Goal: Task Accomplishment & Management: Use online tool/utility

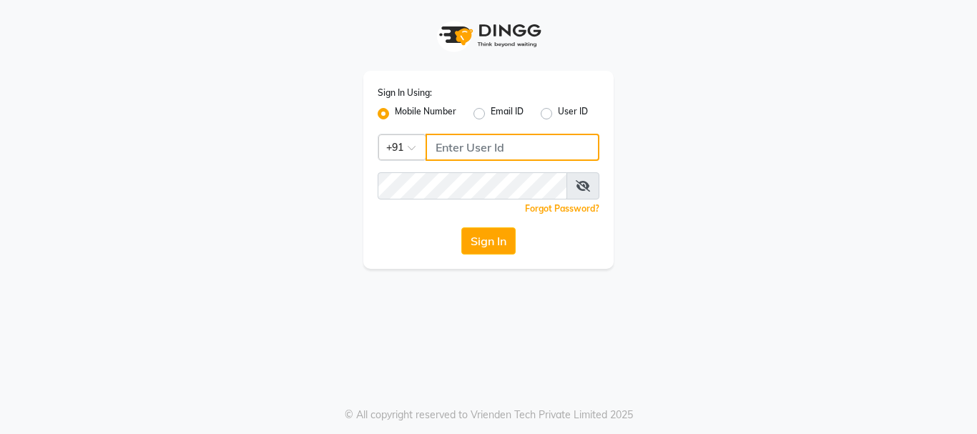
type input "7276762510"
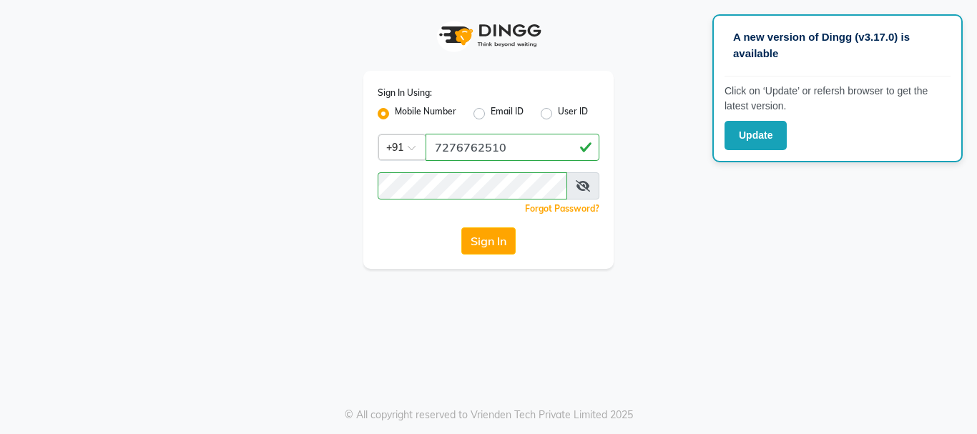
drag, startPoint x: 104, startPoint y: 219, endPoint x: 191, endPoint y: 226, distance: 86.9
click at [124, 228] on div "Sign In Using: Mobile Number Email ID User ID Country Code × [PHONE_NUMBER] Rem…" at bounding box center [489, 134] width 816 height 269
click at [487, 246] on button "Sign In" at bounding box center [488, 241] width 54 height 27
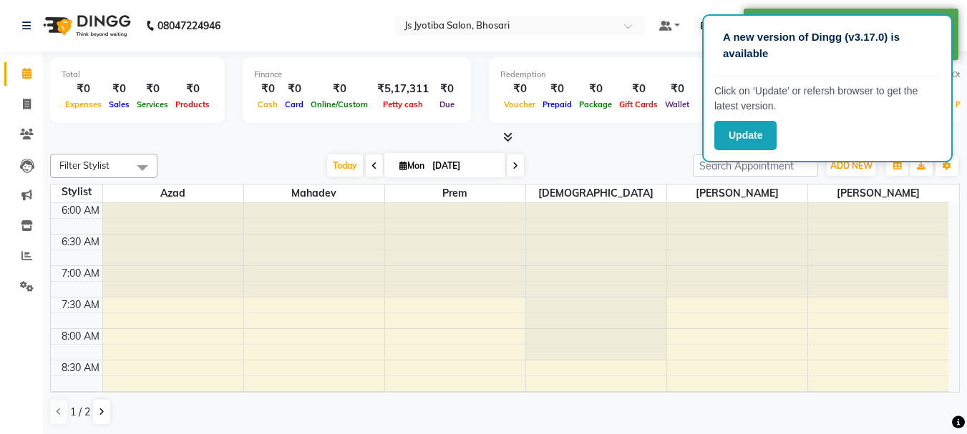
click at [849, 160] on div "A new version of Dingg (v3.17.0) is available Click on ‘Update’ or refersh brow…" at bounding box center [827, 88] width 250 height 148
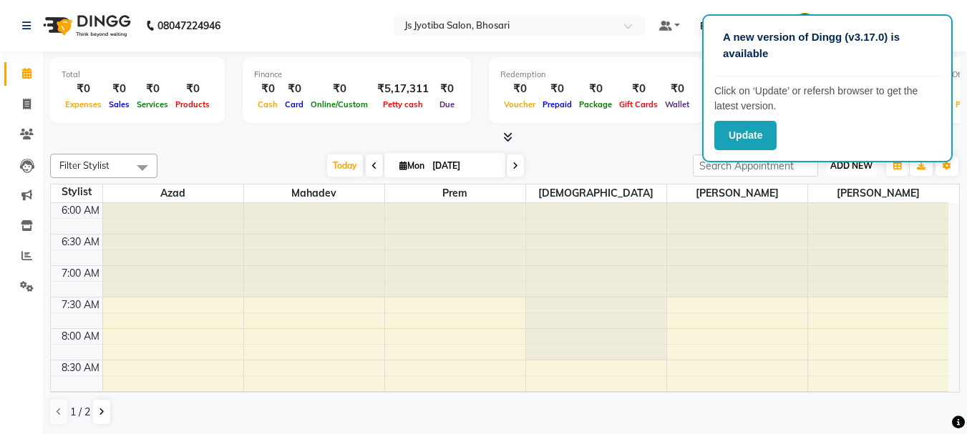
click at [846, 165] on span "ADD NEW" at bounding box center [851, 165] width 42 height 11
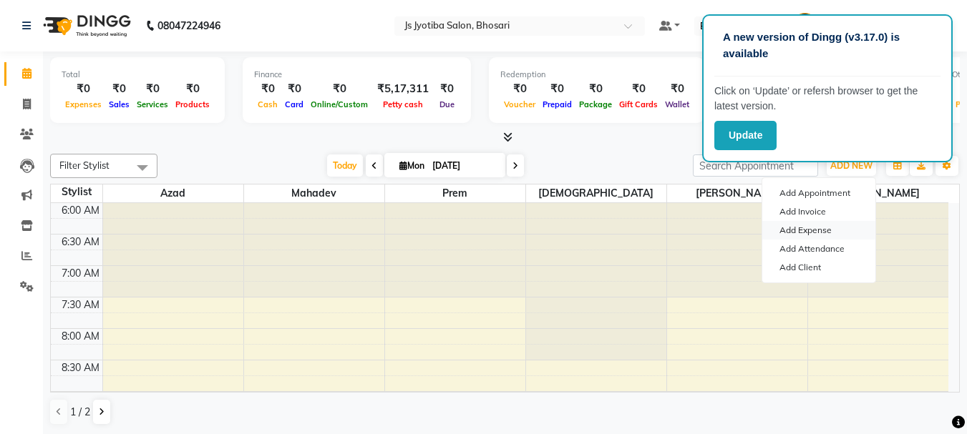
click at [809, 228] on link "Add Expense" at bounding box center [818, 230] width 113 height 19
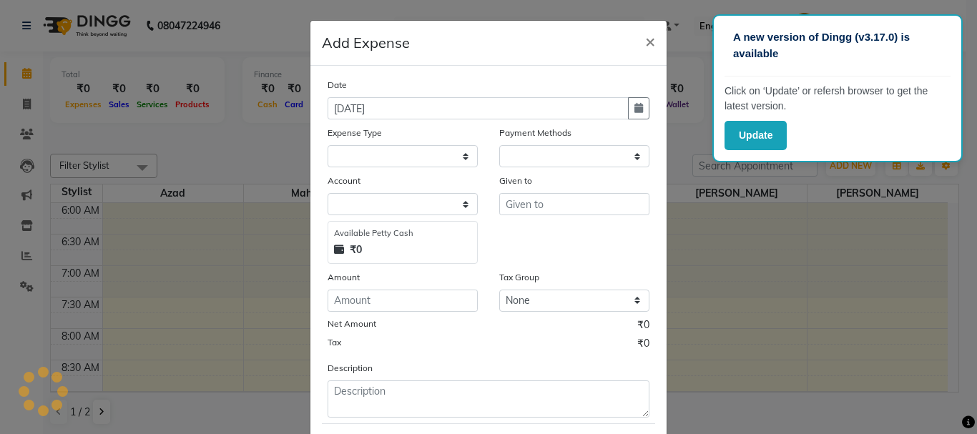
select select "1"
select select "1711"
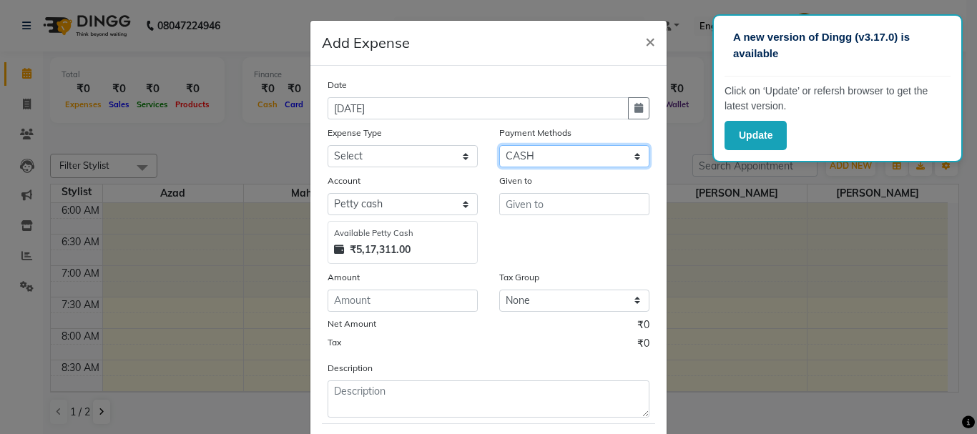
click at [565, 162] on select "Select CASH ONLINE CARD" at bounding box center [574, 156] width 150 height 22
click at [499, 145] on select "Select CASH ONLINE CARD" at bounding box center [574, 156] width 150 height 22
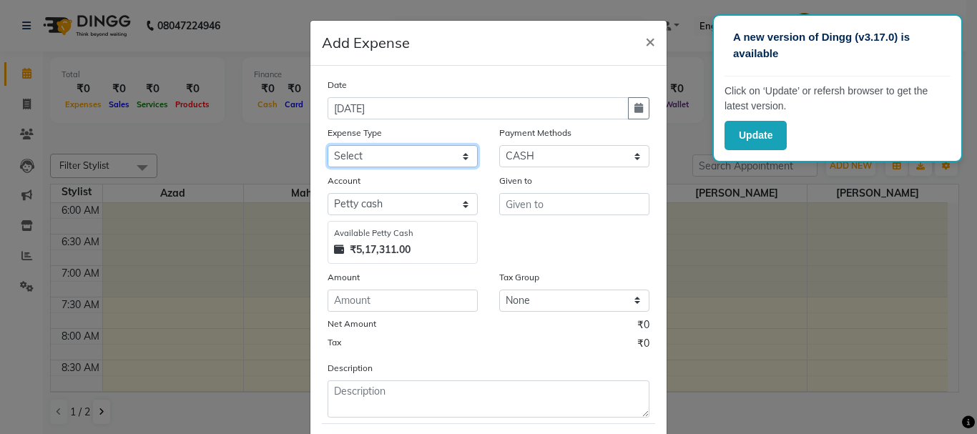
click at [399, 165] on select "Select Advance salary Advance salary ajaj Bank charges Car maintenance Cash tra…" at bounding box center [403, 156] width 150 height 22
select select "18043"
click at [328, 145] on select "Select Advance salary Advance salary ajaj Bank charges Car maintenance Cash tra…" at bounding box center [403, 156] width 150 height 22
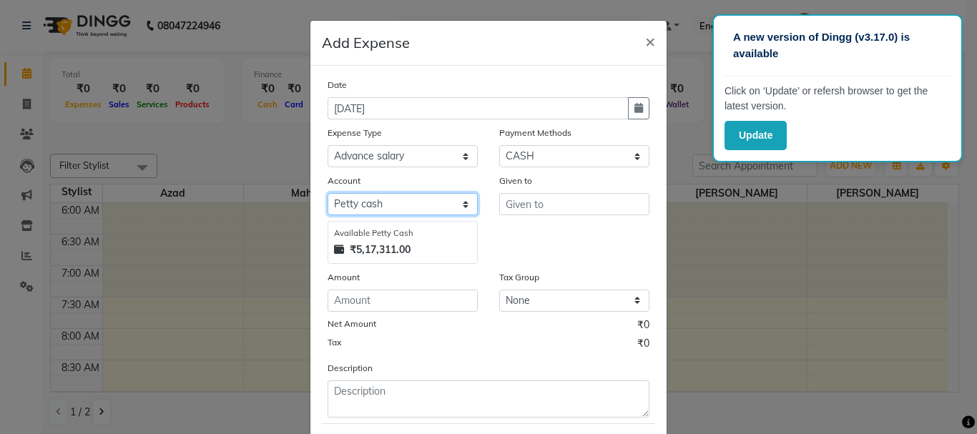
drag, startPoint x: 411, startPoint y: 205, endPoint x: 411, endPoint y: 215, distance: 9.3
click at [411, 205] on select "Select Default account [PERSON_NAME] cash" at bounding box center [403, 204] width 150 height 22
select select "492"
click at [328, 193] on select "Select Default account [PERSON_NAME] cash" at bounding box center [403, 204] width 150 height 22
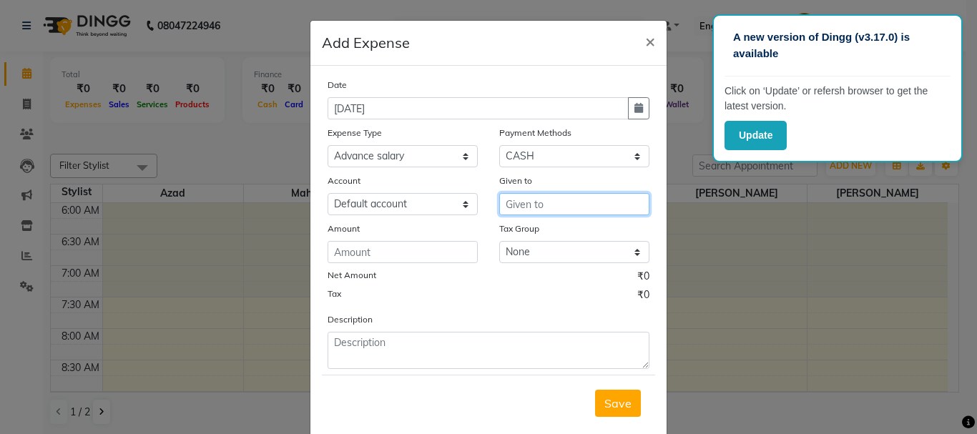
click at [574, 209] on input "text" at bounding box center [574, 204] width 150 height 22
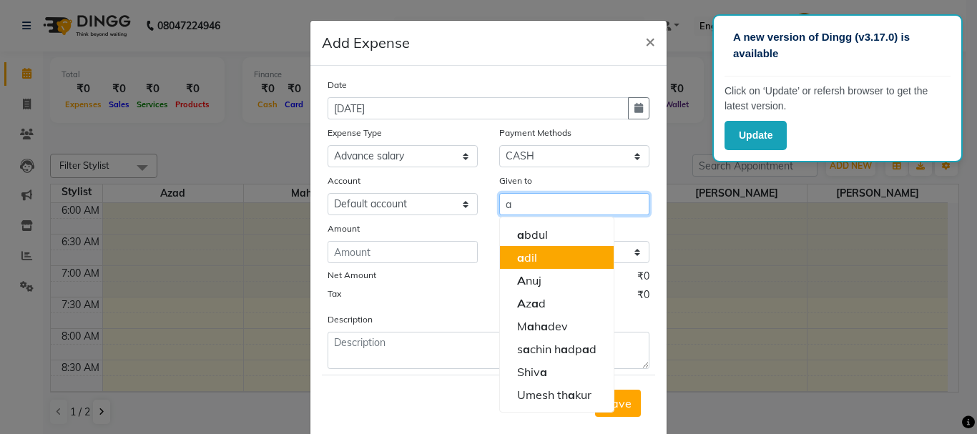
click at [565, 264] on button "a dil" at bounding box center [557, 257] width 114 height 23
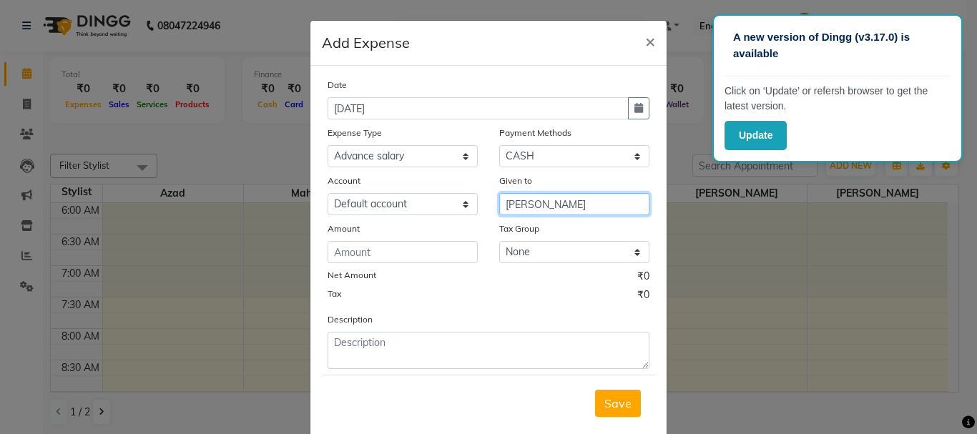
type input "[PERSON_NAME]"
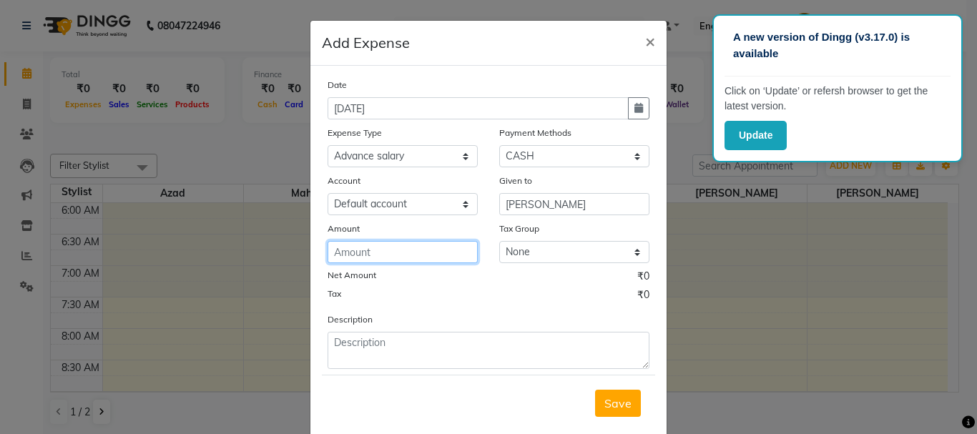
drag, startPoint x: 397, startPoint y: 250, endPoint x: 404, endPoint y: 233, distance: 18.3
click at [399, 250] on input "number" at bounding box center [403, 252] width 150 height 22
type input "3000"
click at [620, 412] on button "Save" at bounding box center [618, 403] width 46 height 27
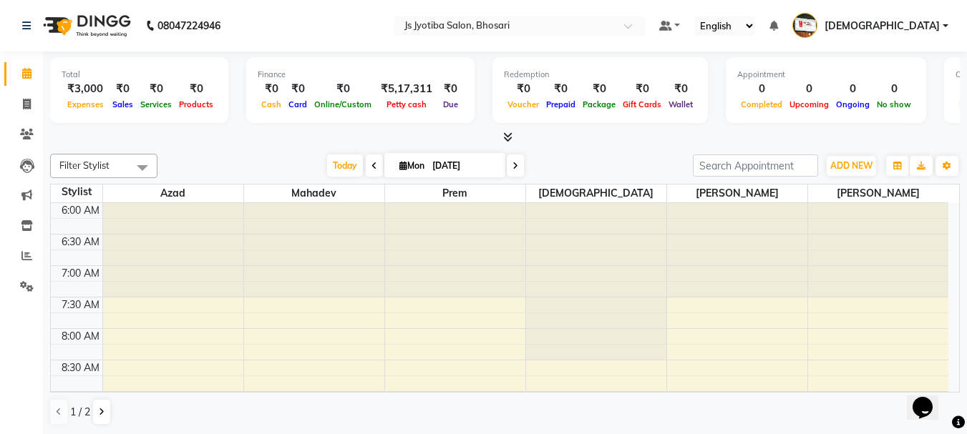
select select "en"
click at [307, 23] on nav "08047224946 Select Location × Js Jyotiba Salon, Bhosari Default Panel My Panel …" at bounding box center [483, 26] width 967 height 52
click at [357, 21] on nav "08047224946 Select Location × Js Jyotiba Salon, Bhosari Default Panel My Panel …" at bounding box center [483, 26] width 967 height 52
click at [371, 19] on nav "08047224946 Select Location × Js Jyotiba Salon, Bhosari Default Panel My Panel …" at bounding box center [483, 26] width 967 height 52
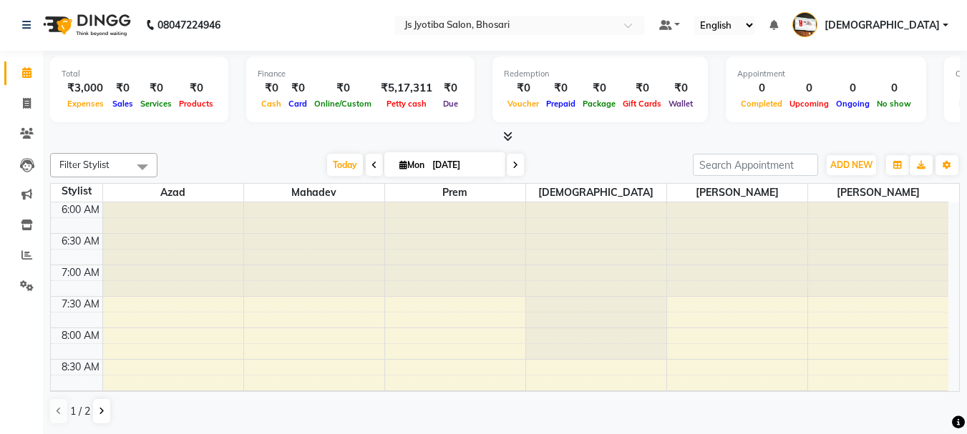
click at [447, 21] on nav "08047224946 Select Location × Js Jyotiba Salon, Bhosari Default Panel My Panel …" at bounding box center [483, 25] width 967 height 52
